Goal: Check status: Check status

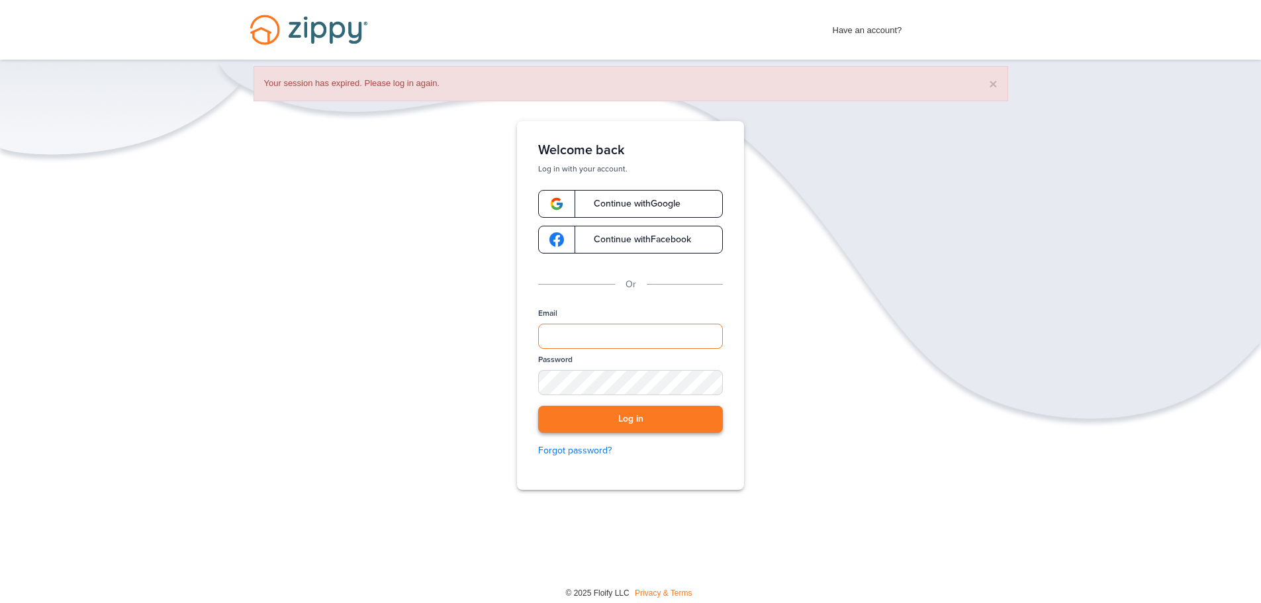
type input "**********"
click at [636, 422] on button "Log in" at bounding box center [630, 419] width 185 height 27
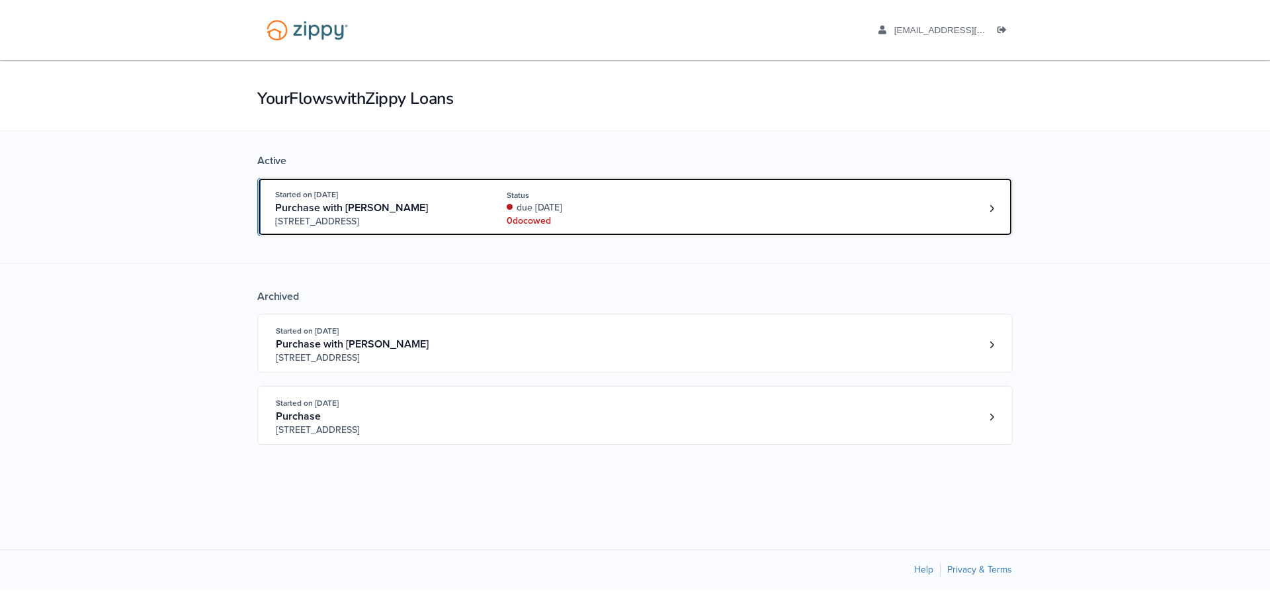
click at [579, 204] on div "due [DATE]" at bounding box center [595, 207] width 177 height 13
